Goal: Register for event/course

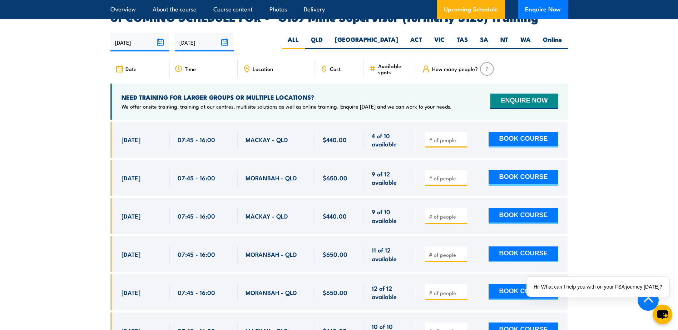
scroll to position [1180, 0]
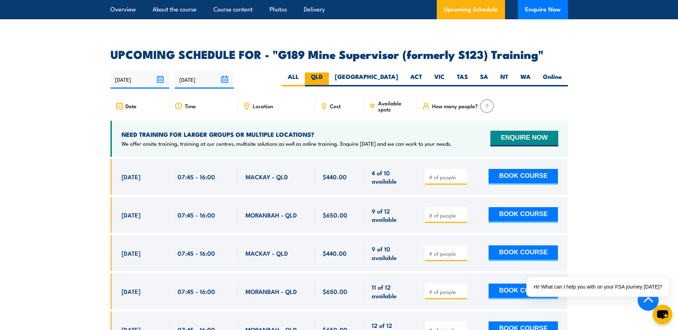
click at [329, 73] on label "QLD" at bounding box center [317, 80] width 24 height 14
click at [328, 73] on input "QLD" at bounding box center [325, 75] width 5 height 5
radio input "true"
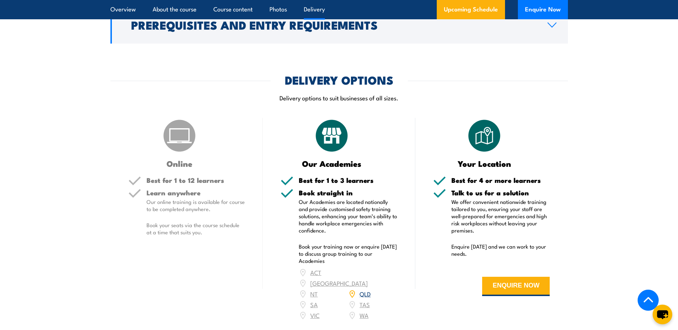
scroll to position [861, 0]
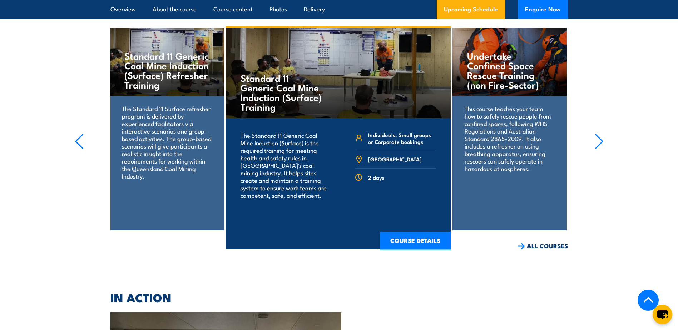
scroll to position [1446, 0]
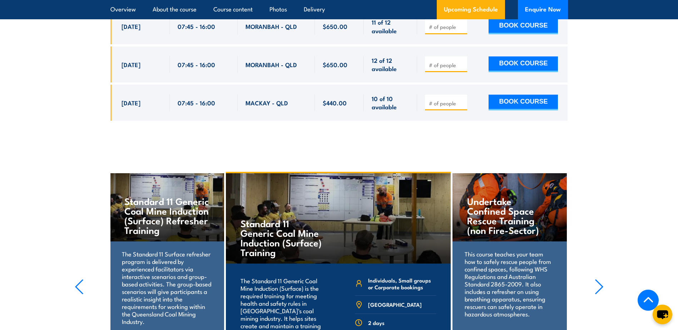
click at [601, 279] on icon "button" at bounding box center [599, 287] width 9 height 16
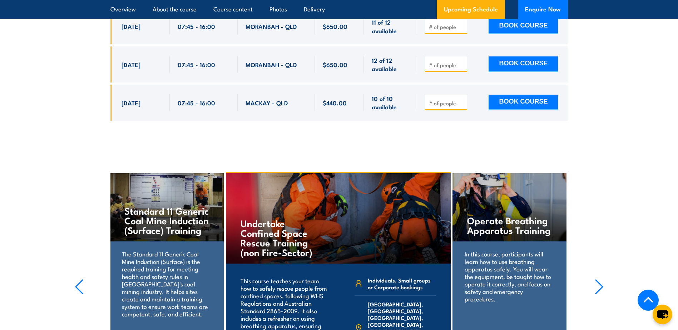
click at [601, 279] on icon "button" at bounding box center [599, 287] width 9 height 16
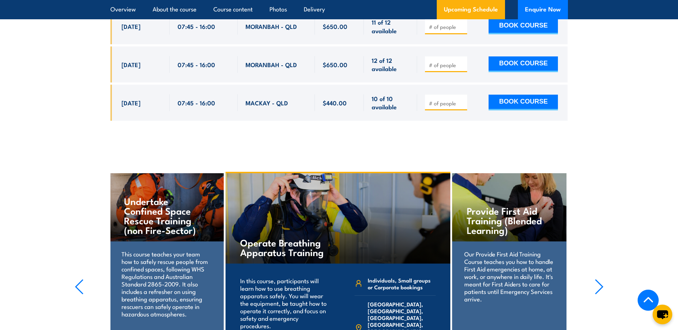
click at [601, 279] on icon "button" at bounding box center [599, 287] width 9 height 16
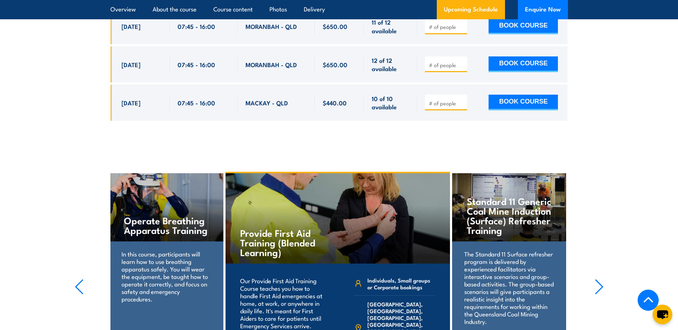
click at [601, 279] on icon "button" at bounding box center [599, 287] width 9 height 16
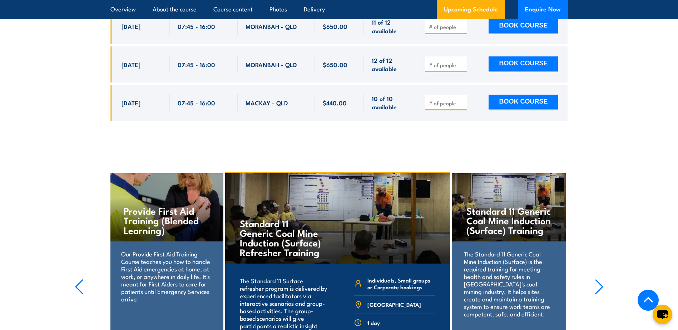
click at [601, 279] on icon "button" at bounding box center [599, 287] width 9 height 16
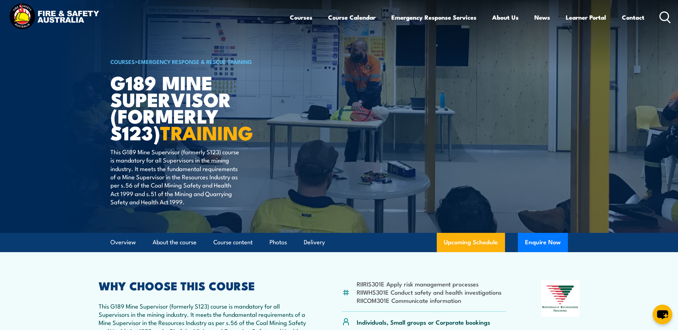
scroll to position [0, 0]
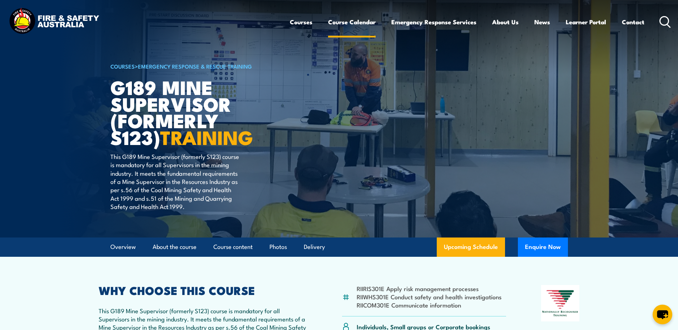
click at [355, 20] on link "Course Calendar" at bounding box center [352, 22] width 48 height 19
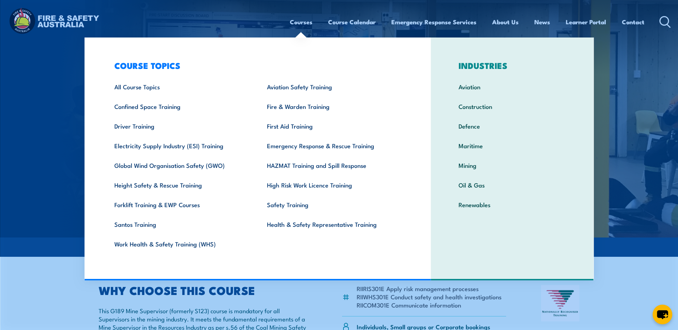
click at [293, 23] on link "Courses" at bounding box center [301, 22] width 23 height 19
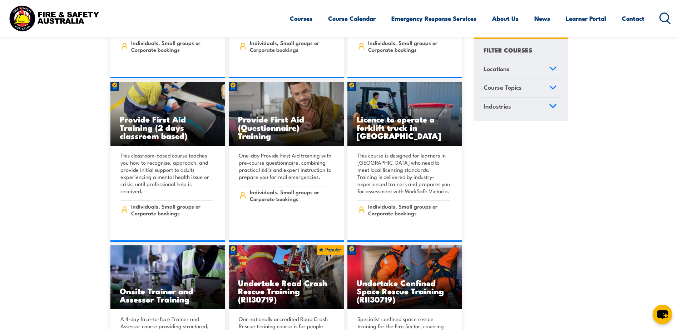
scroll to position [358, 0]
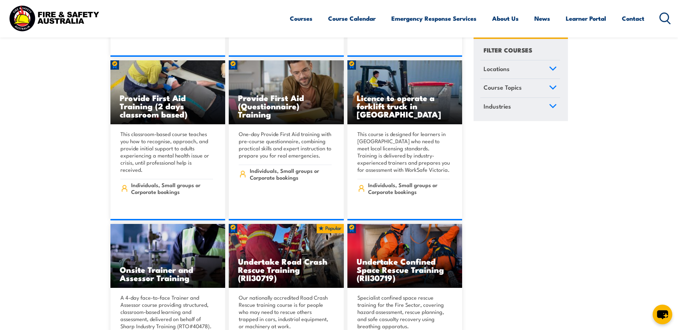
click at [553, 70] on icon at bounding box center [553, 68] width 6 height 3
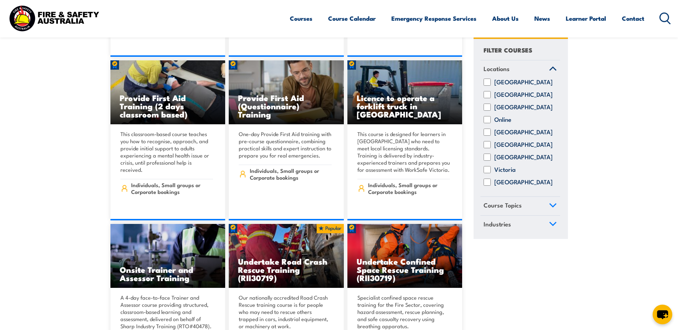
click at [487, 136] on input "[GEOGRAPHIC_DATA]" at bounding box center [487, 132] width 7 height 7
checkbox input "true"
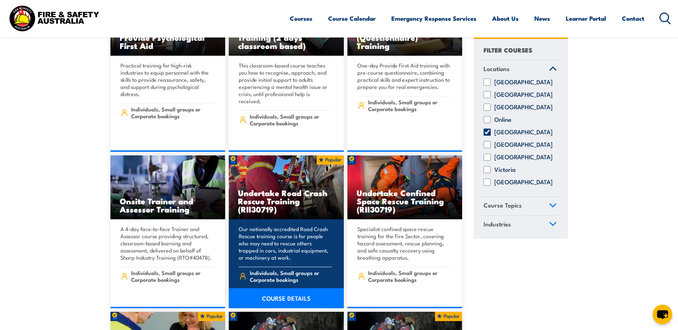
scroll to position [286, 0]
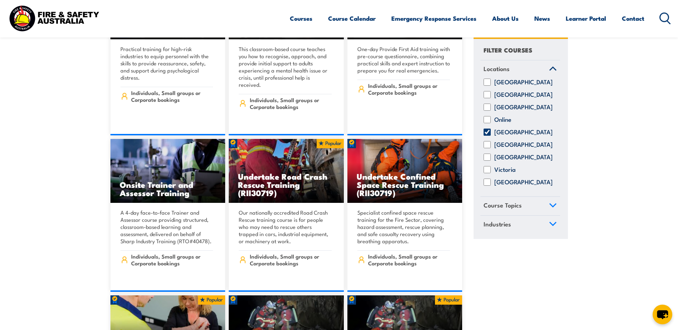
click at [548, 214] on link "Course Topics" at bounding box center [521, 206] width 80 height 19
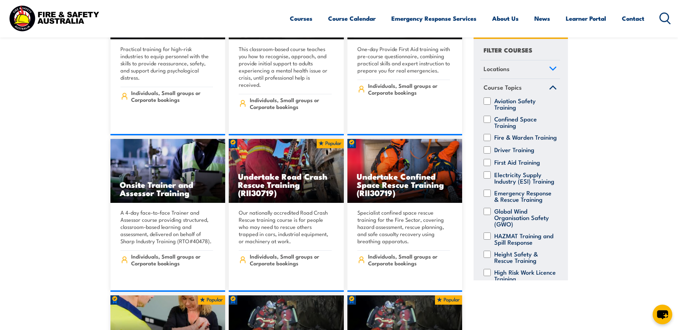
click at [550, 88] on icon at bounding box center [553, 87] width 6 height 3
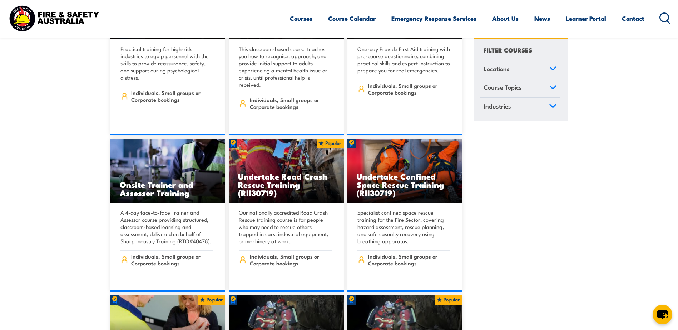
click at [526, 117] on link "Industries" at bounding box center [521, 107] width 80 height 19
click at [531, 108] on link "Industries" at bounding box center [521, 107] width 80 height 19
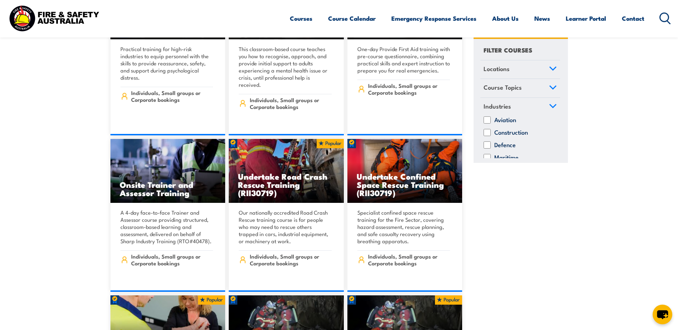
click at [531, 108] on link "Industries" at bounding box center [521, 107] width 80 height 19
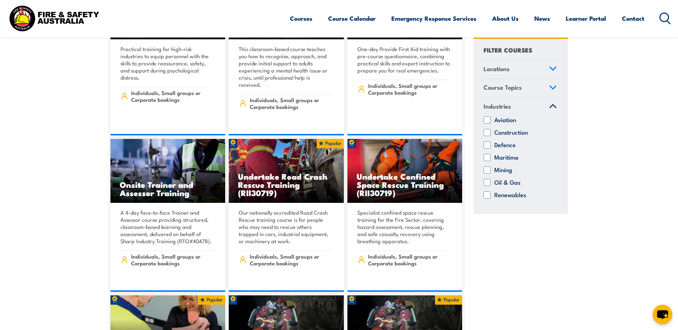
click at [503, 170] on label "Mining" at bounding box center [504, 170] width 18 height 7
click at [491, 170] on input "Mining" at bounding box center [487, 170] width 7 height 7
checkbox input "true"
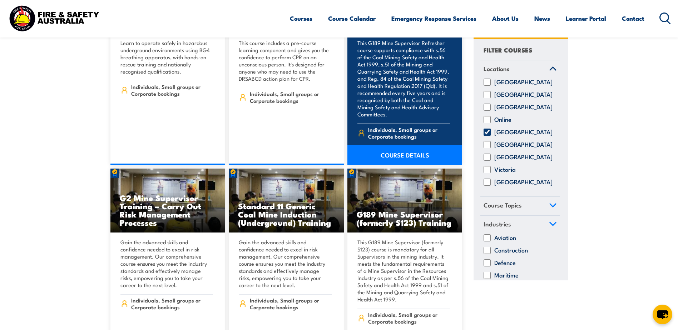
scroll to position [787, 0]
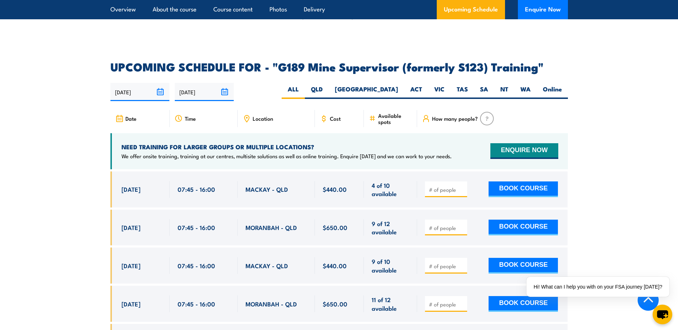
scroll to position [1216, 0]
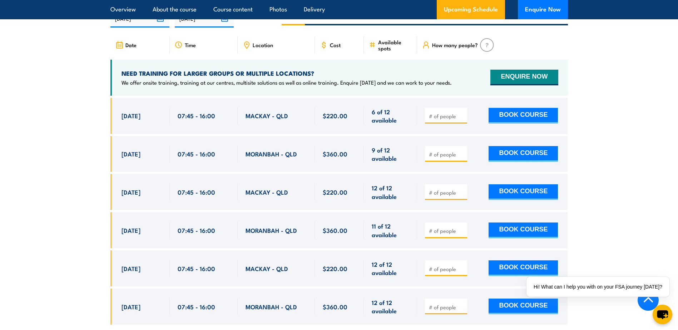
scroll to position [1359, 0]
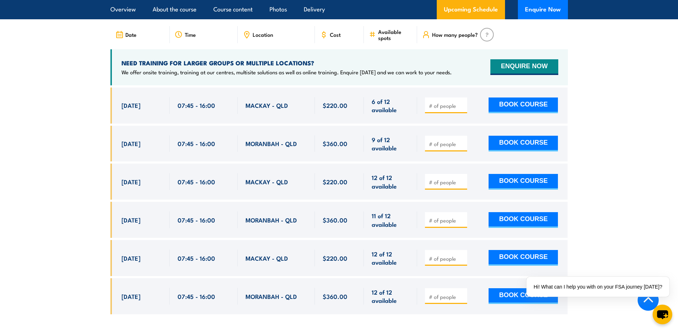
click at [615, 138] on section "UPCOMING SCHEDULE FOR - "G2 Mine Supervisor Training - Carry Out Risk Managemen…" at bounding box center [339, 146] width 678 height 358
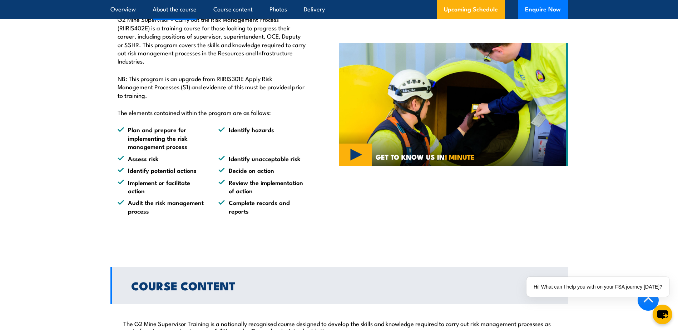
scroll to position [322, 0]
